Goal: Information Seeking & Learning: Learn about a topic

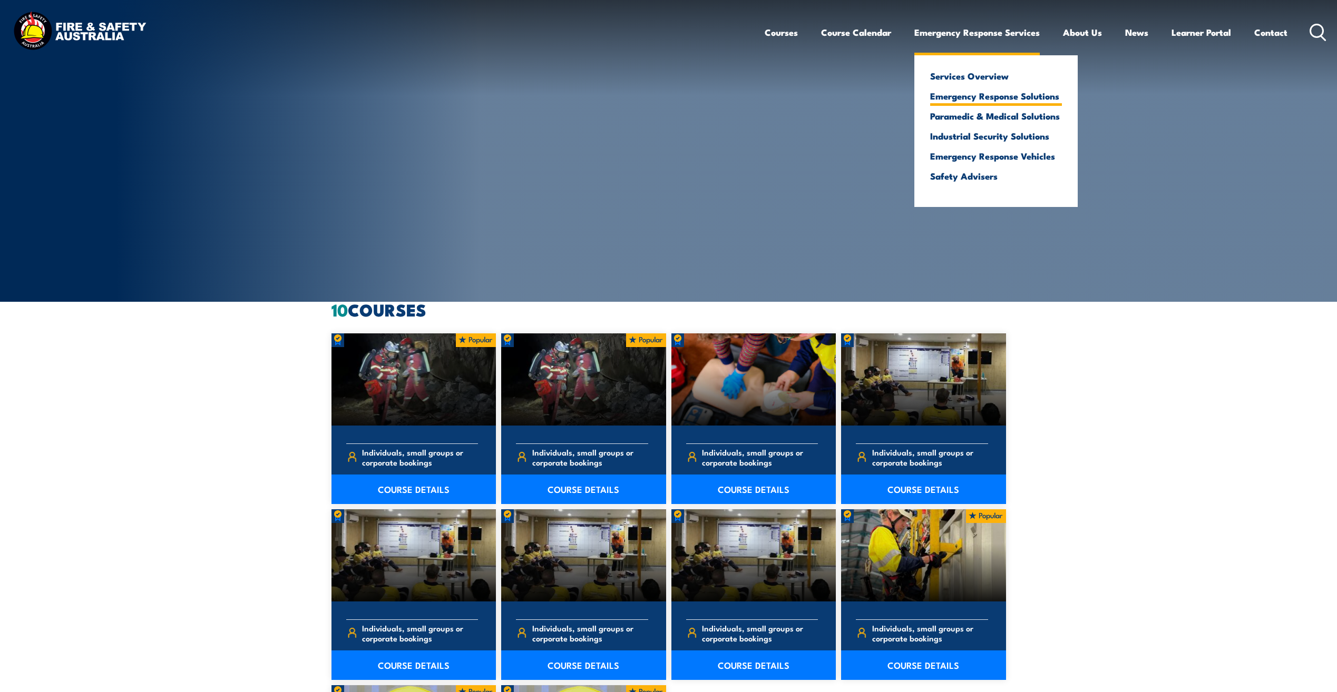
click at [965, 99] on link "Emergency Response Solutions" at bounding box center [996, 95] width 132 height 9
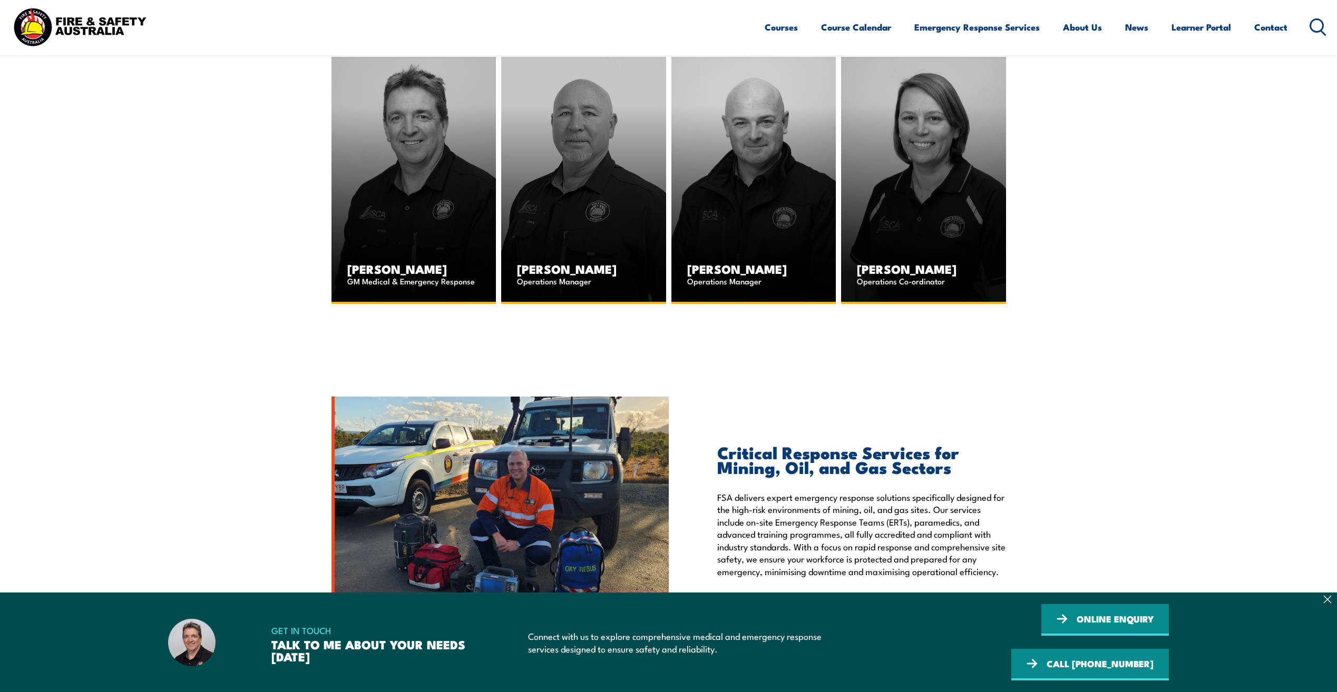
scroll to position [1686, 0]
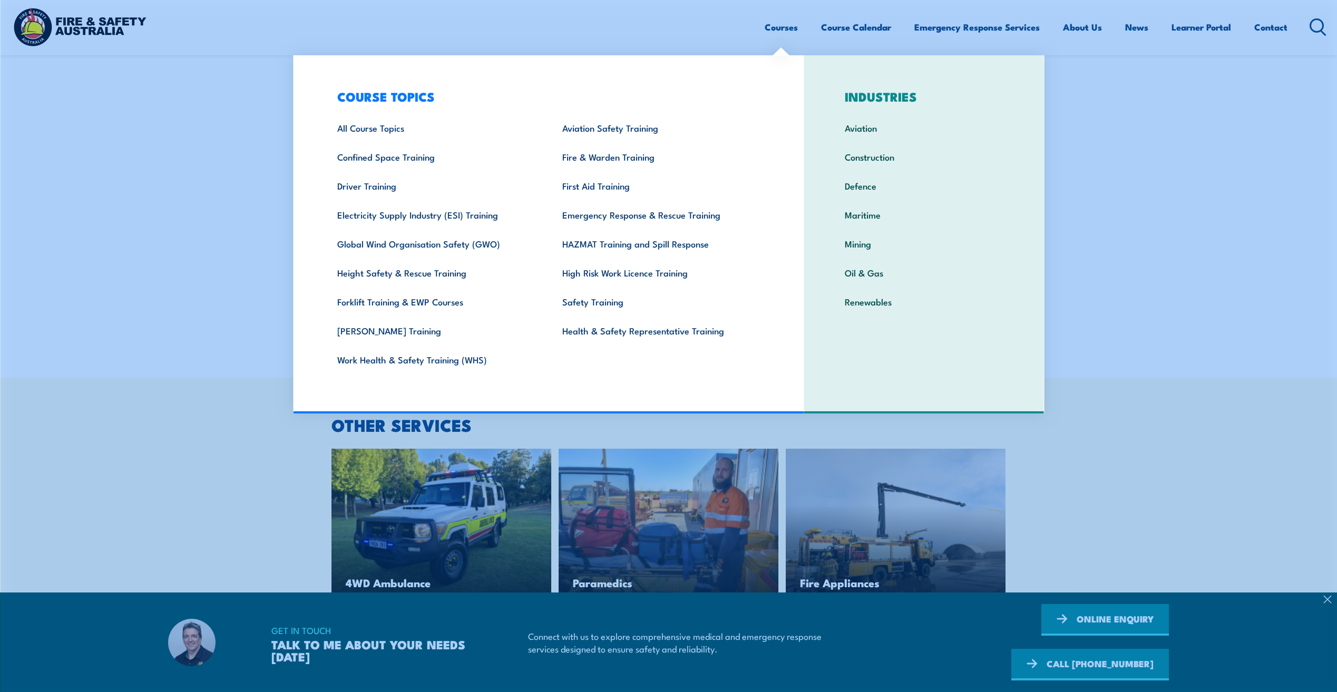
click at [788, 34] on link "Courses" at bounding box center [781, 27] width 33 height 28
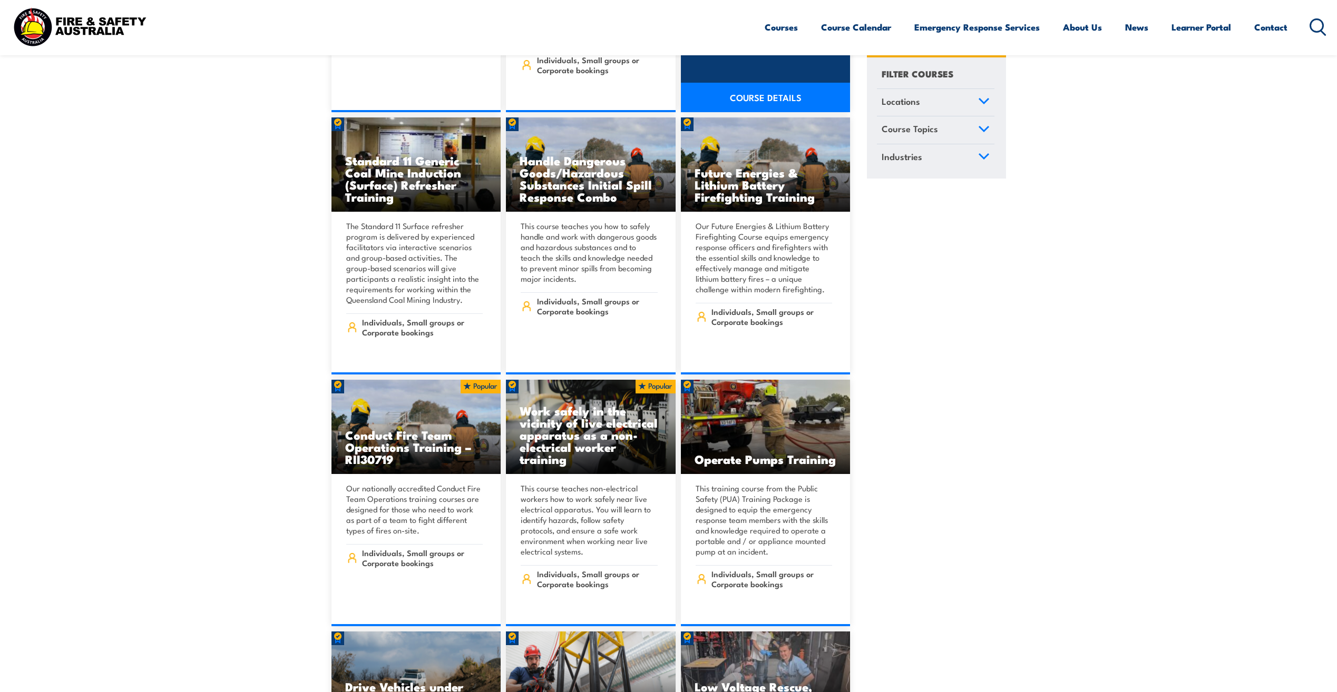
scroll to position [1423, 0]
